Goal: Find specific page/section: Find specific page/section

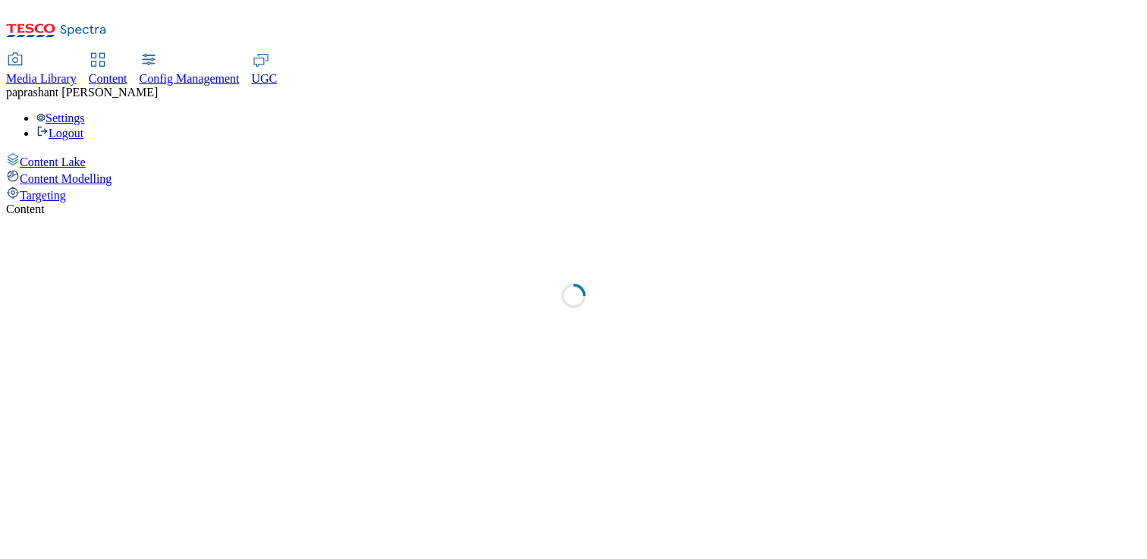
select select "stores-picklist-[GEOGRAPHIC_DATA]"
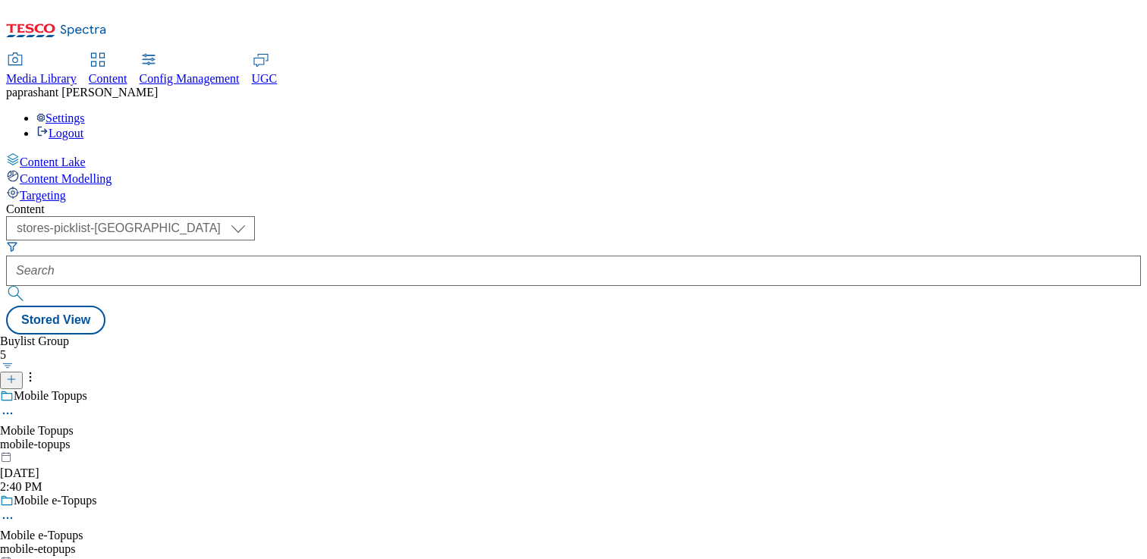
click at [130, 438] on div "mobile-topups" at bounding box center [65, 445] width 130 height 14
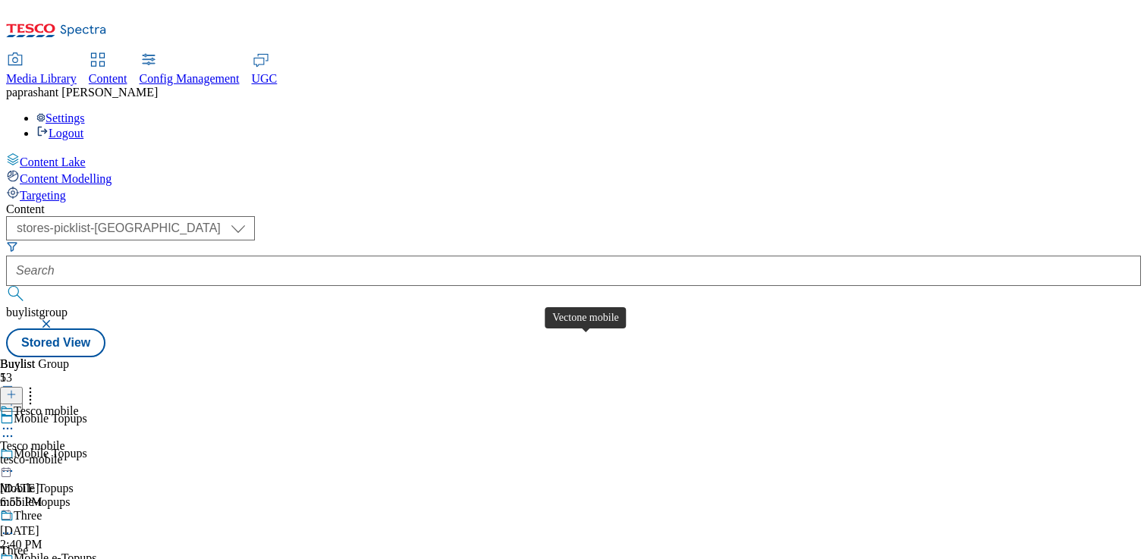
scroll to position [1574, 0]
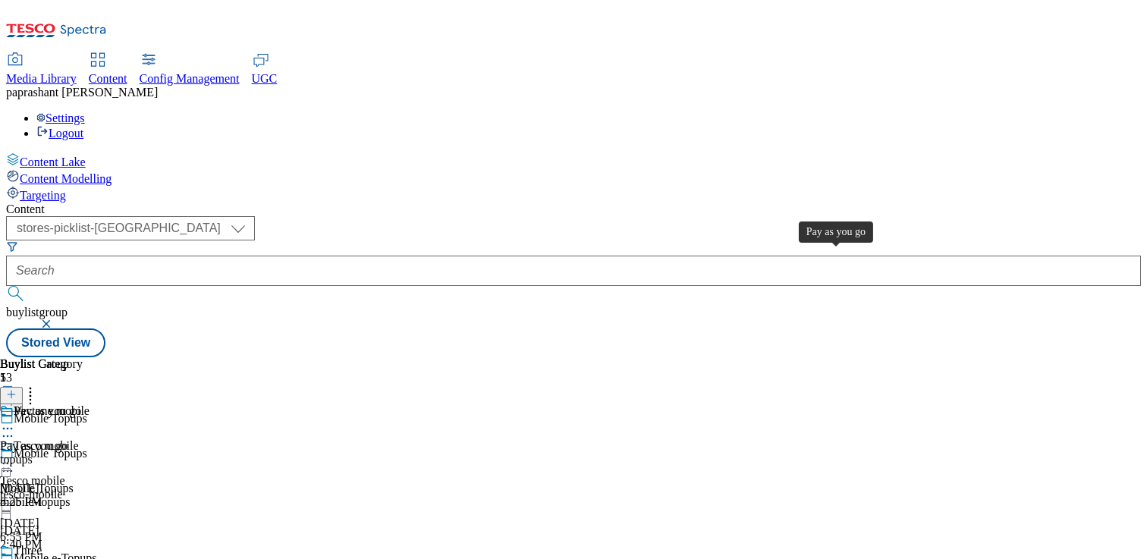
click at [67, 439] on div "Pay as you go" at bounding box center [33, 446] width 67 height 14
